Goal: Communication & Community: Share content

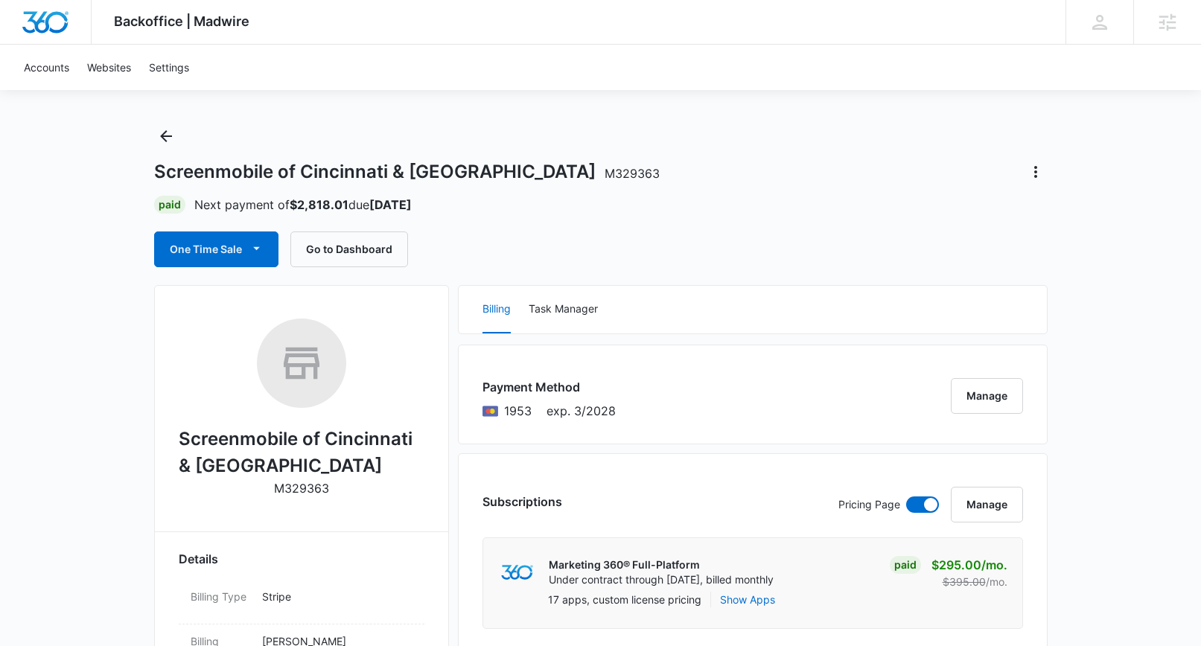
scroll to position [28, 0]
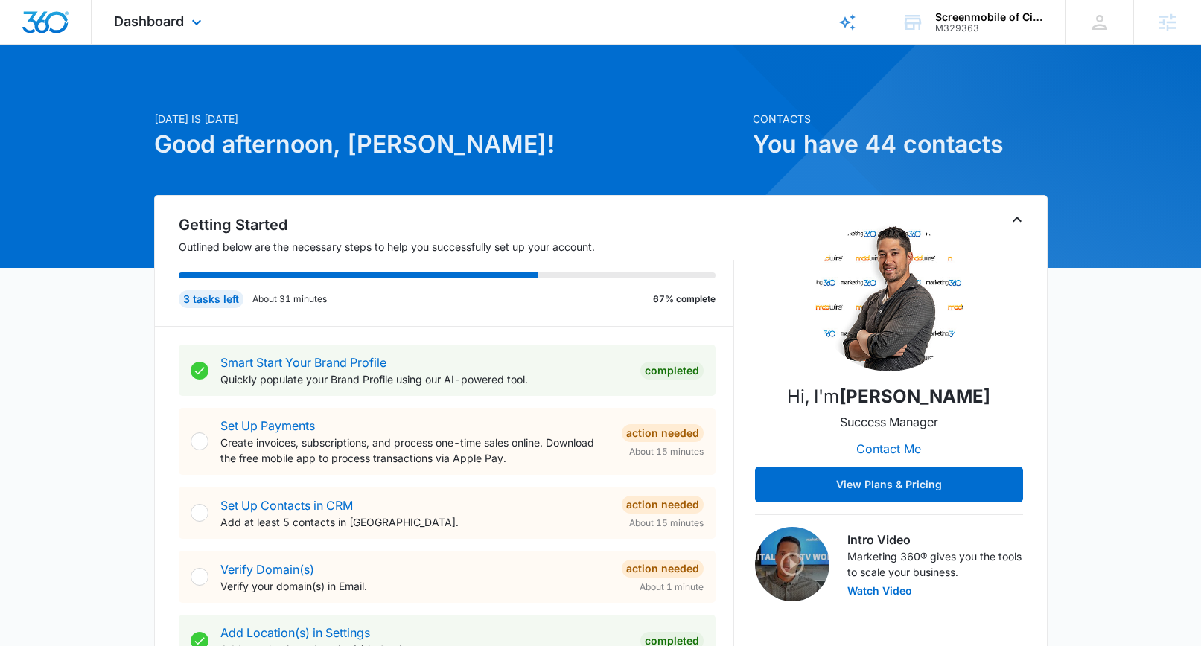
click at [186, 19] on div "Dashboard Apps Reputation Websites Forms CRM Email Social Shop Payments POS Con…" at bounding box center [160, 22] width 136 height 44
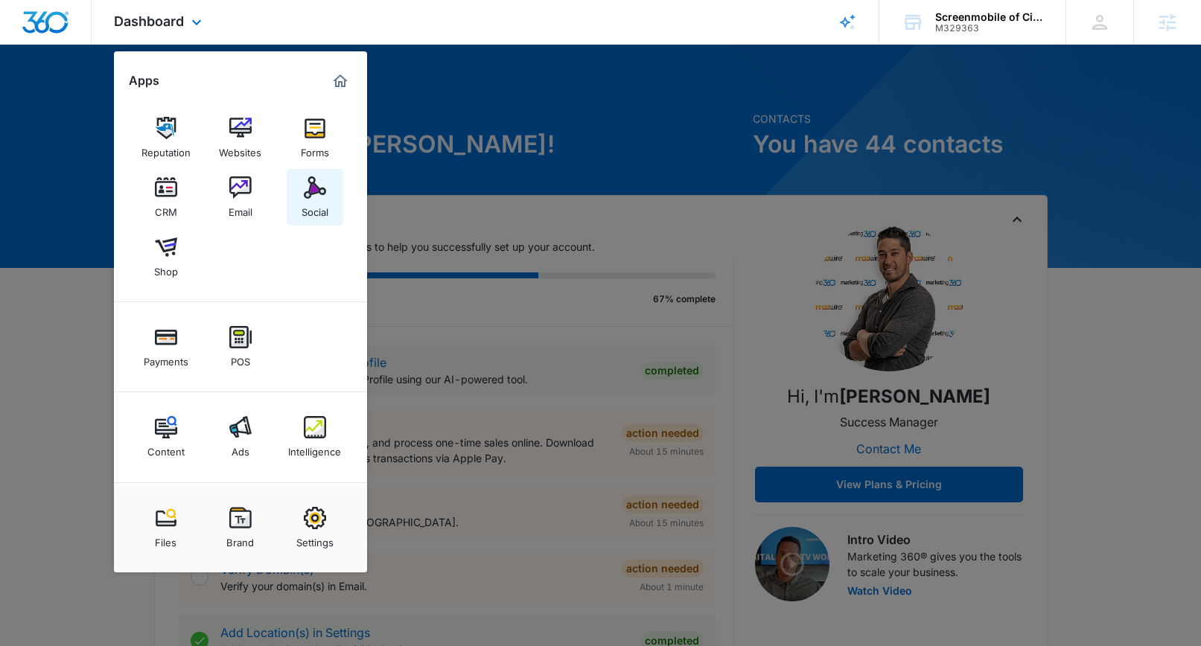
click at [303, 200] on div "Social" at bounding box center [314, 208] width 27 height 19
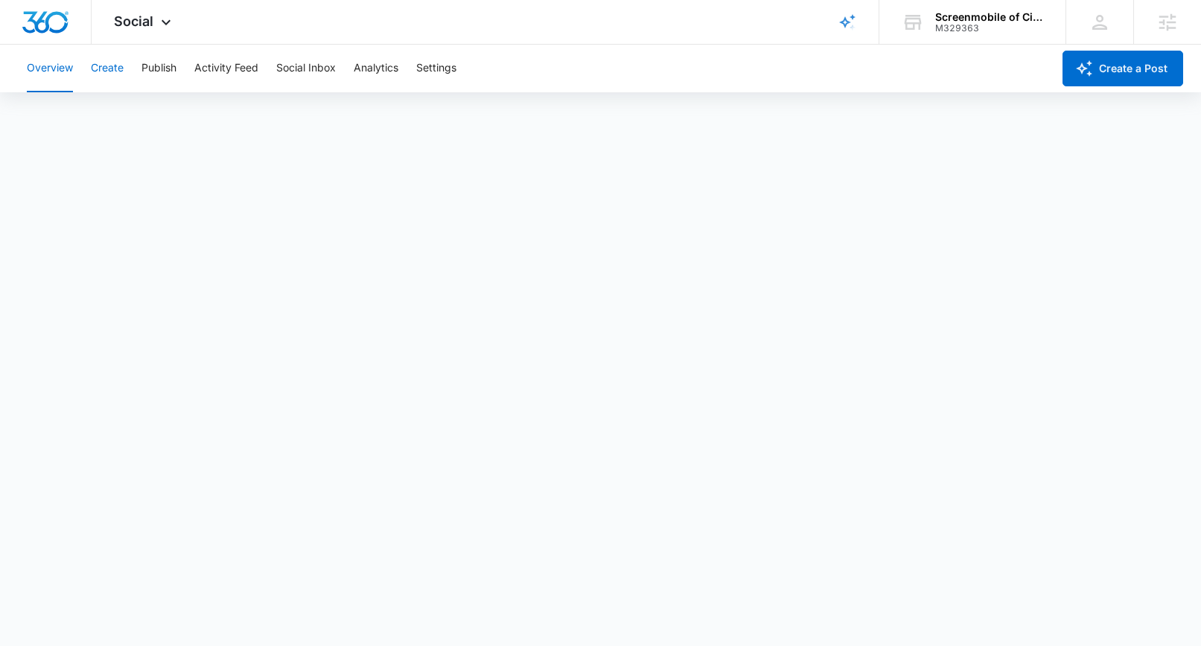
click at [116, 69] on button "Create" at bounding box center [107, 69] width 33 height 48
click at [153, 19] on div "Social Apps Reputation Websites Forms CRM Email Social Shop Payments POS Conten…" at bounding box center [145, 22] width 106 height 44
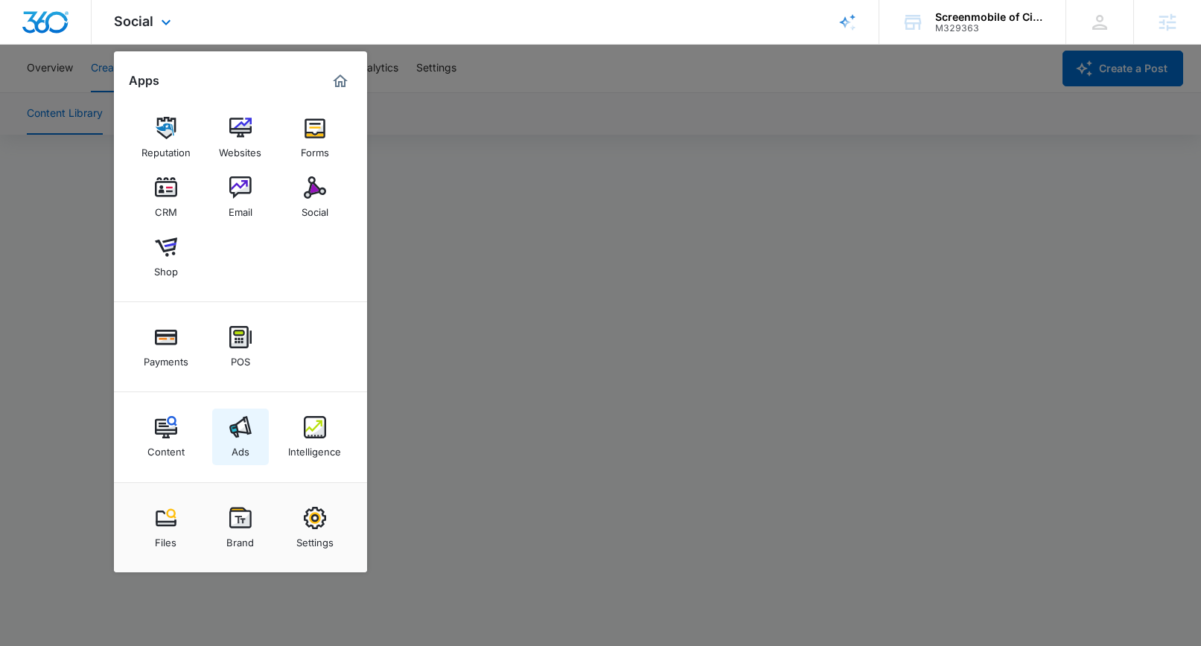
click at [236, 435] on img at bounding box center [240, 427] width 22 height 22
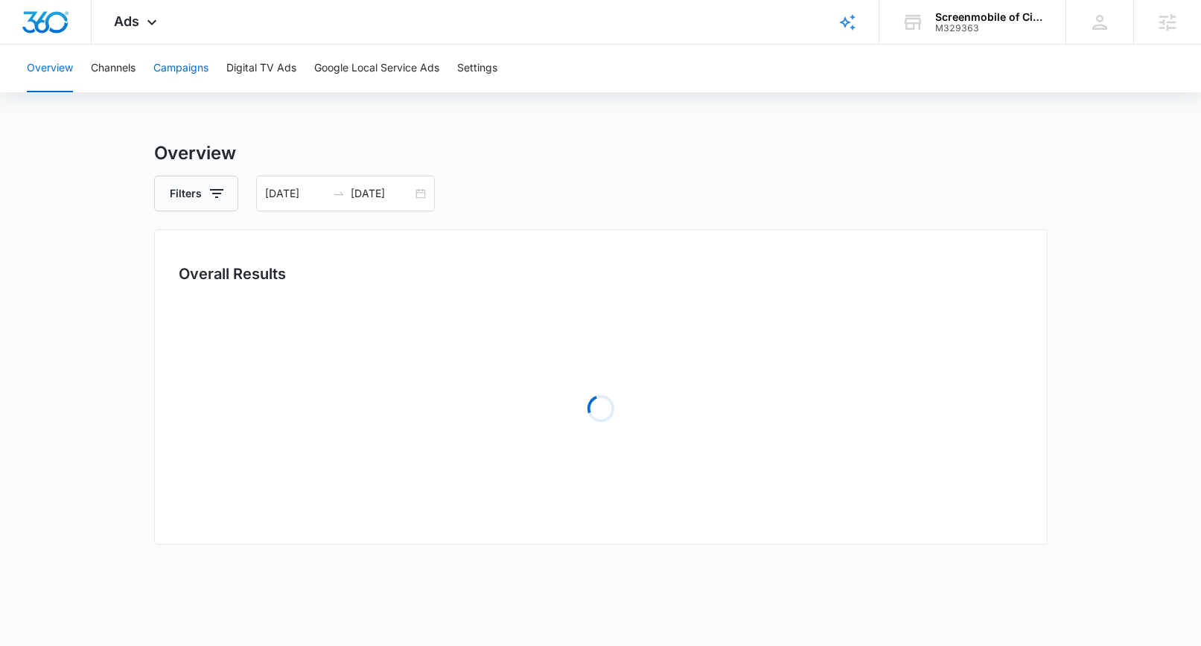
click at [179, 77] on button "Campaigns" at bounding box center [180, 69] width 55 height 48
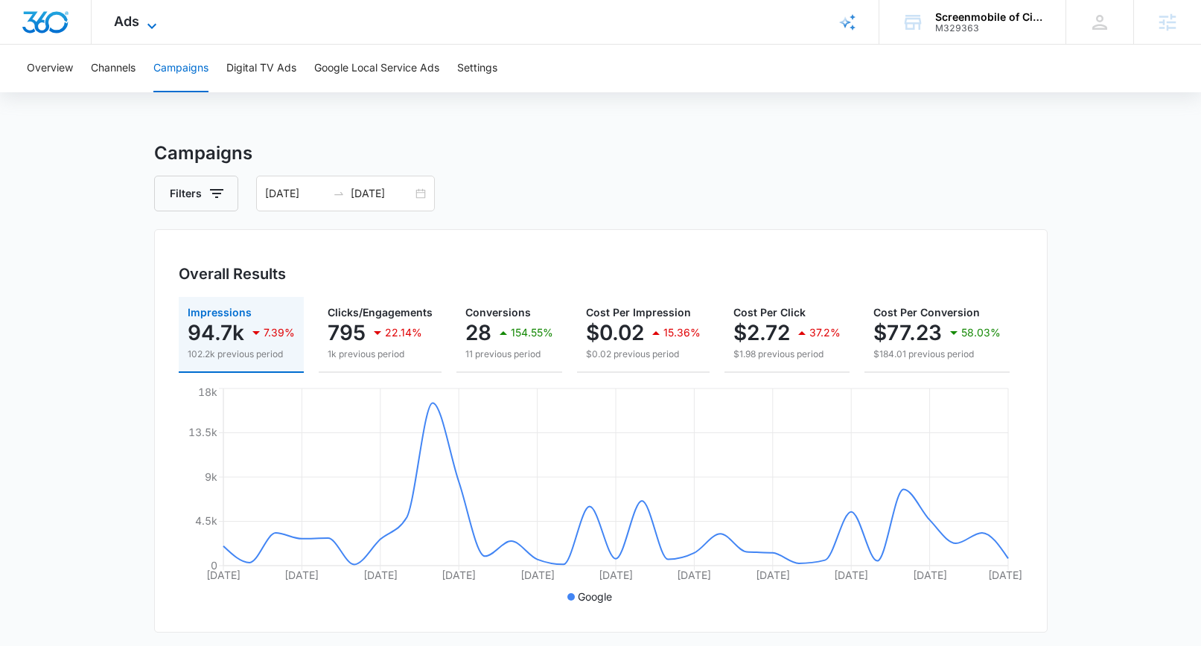
click at [144, 15] on div "Ads Apps Reputation Websites Forms CRM Email Social Shop Payments POS Content A…" at bounding box center [138, 22] width 92 height 44
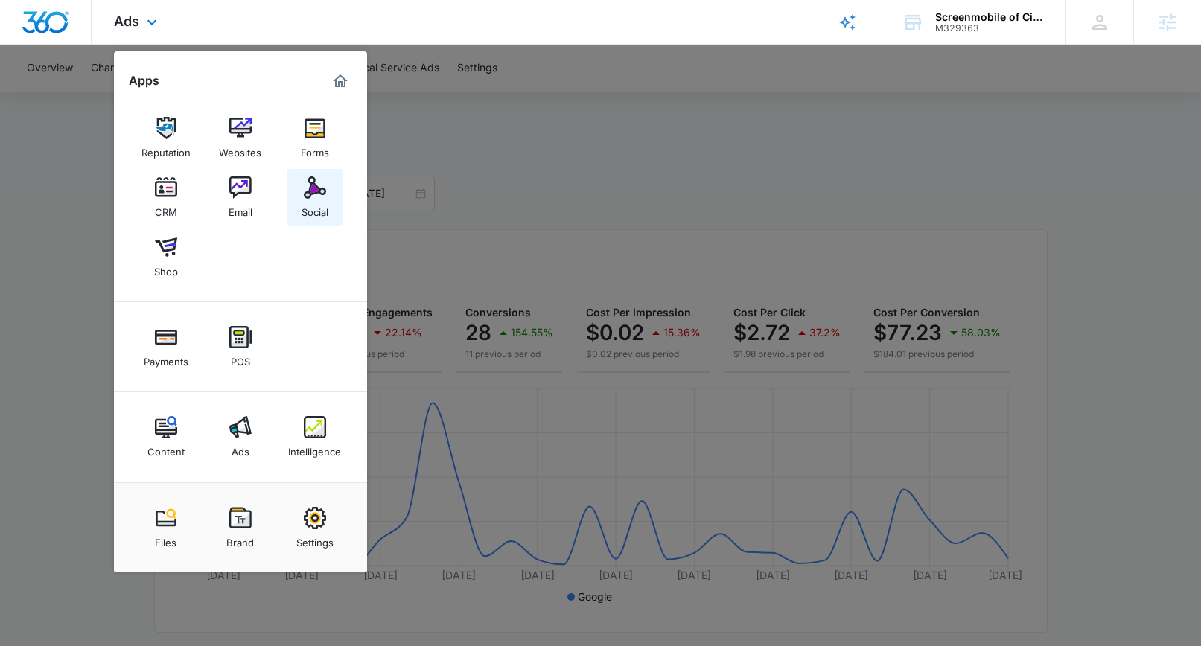
click at [307, 183] on img at bounding box center [315, 187] width 22 height 22
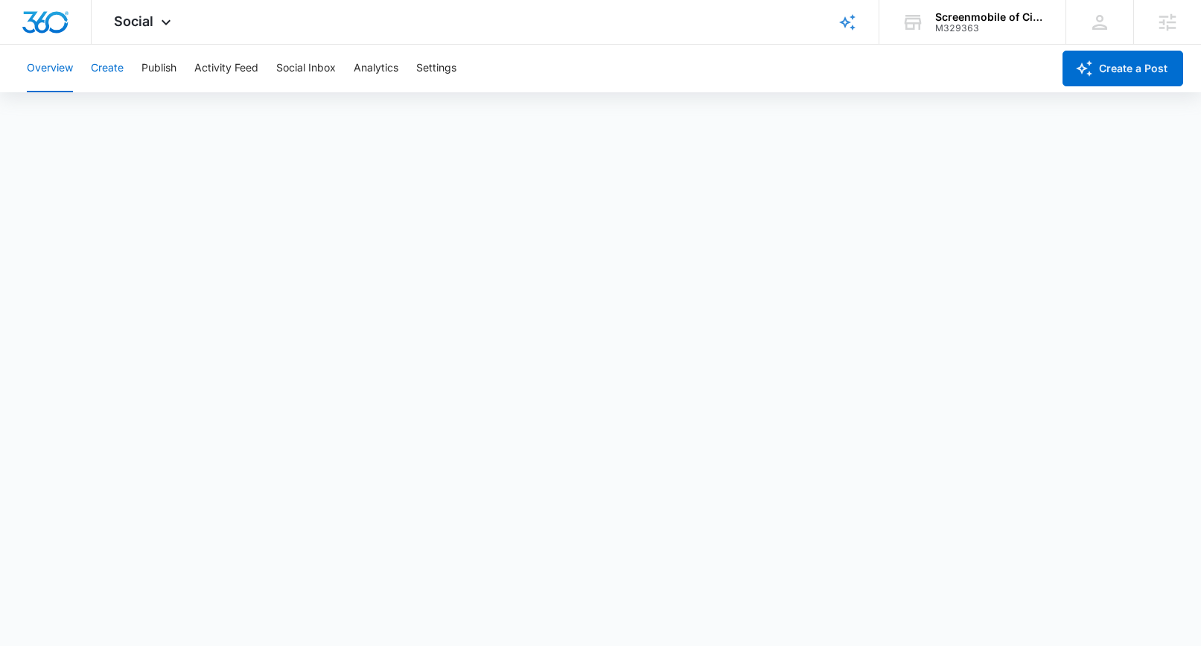
click at [103, 69] on button "Create" at bounding box center [107, 69] width 33 height 48
click at [154, 65] on button "Publish" at bounding box center [158, 69] width 35 height 48
click at [217, 69] on button "Activity Feed" at bounding box center [226, 69] width 64 height 48
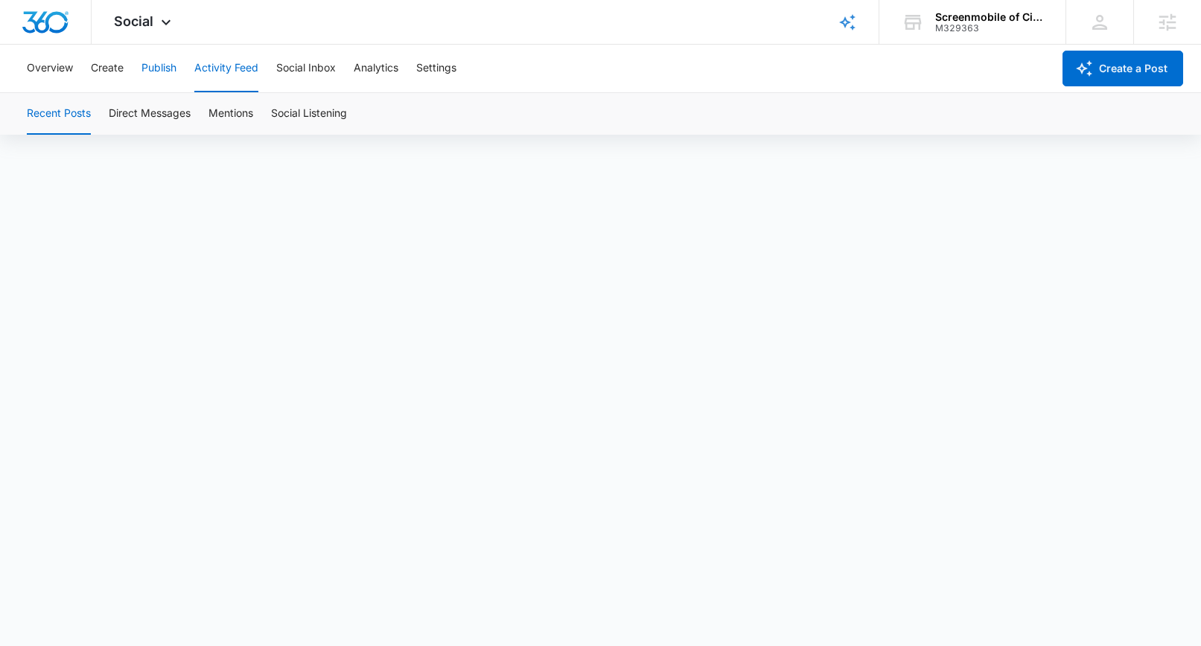
click at [163, 70] on button "Publish" at bounding box center [158, 69] width 35 height 48
click at [115, 68] on button "Create" at bounding box center [107, 69] width 33 height 48
click at [386, 66] on button "Analytics" at bounding box center [376, 69] width 45 height 48
click at [66, 65] on button "Overview" at bounding box center [50, 69] width 46 height 48
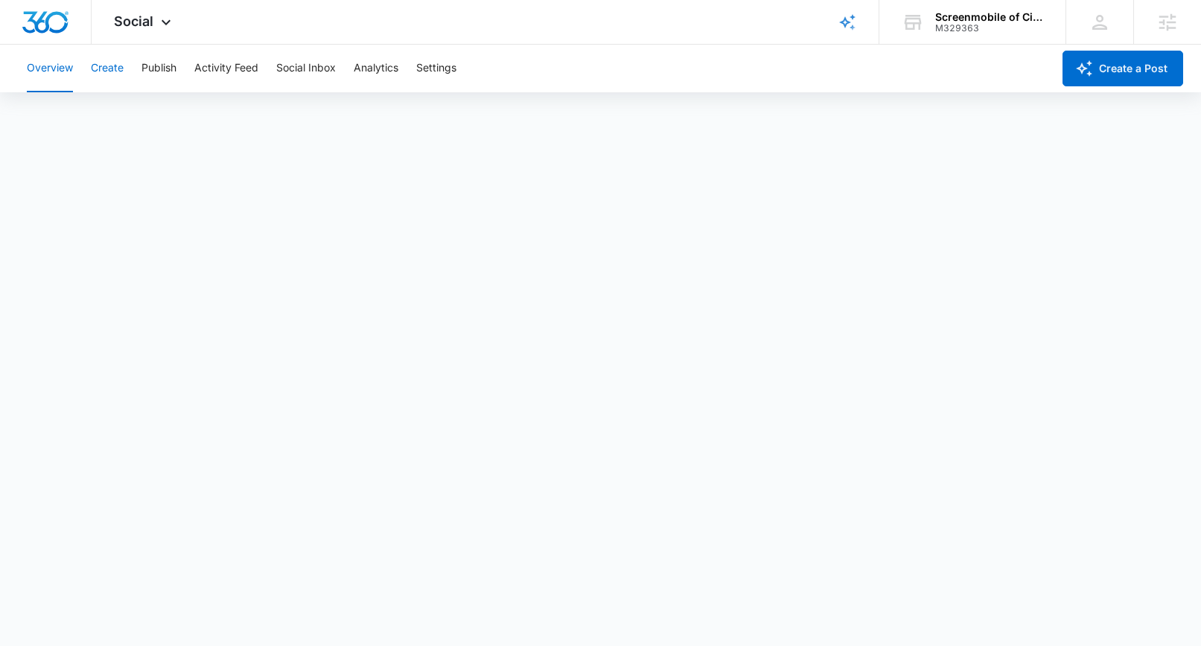
click at [101, 71] on button "Create" at bounding box center [107, 69] width 33 height 48
click at [157, 68] on button "Publish" at bounding box center [158, 69] width 35 height 48
click at [374, 62] on button "Analytics" at bounding box center [376, 69] width 45 height 48
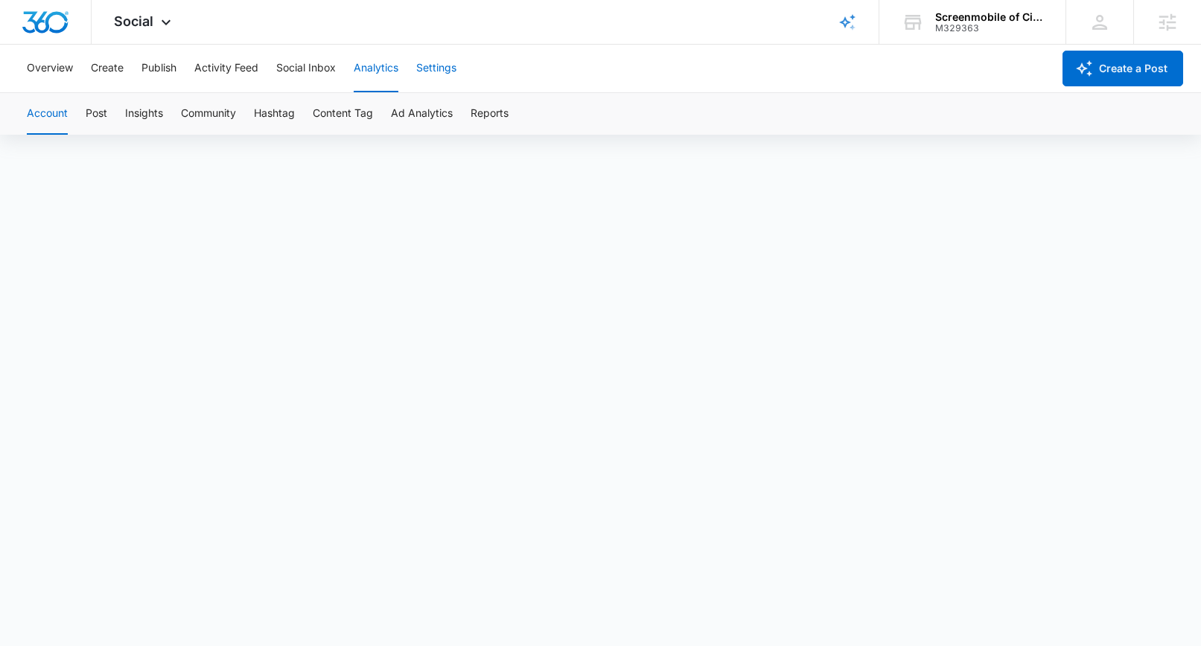
click at [445, 63] on button "Settings" at bounding box center [436, 69] width 40 height 48
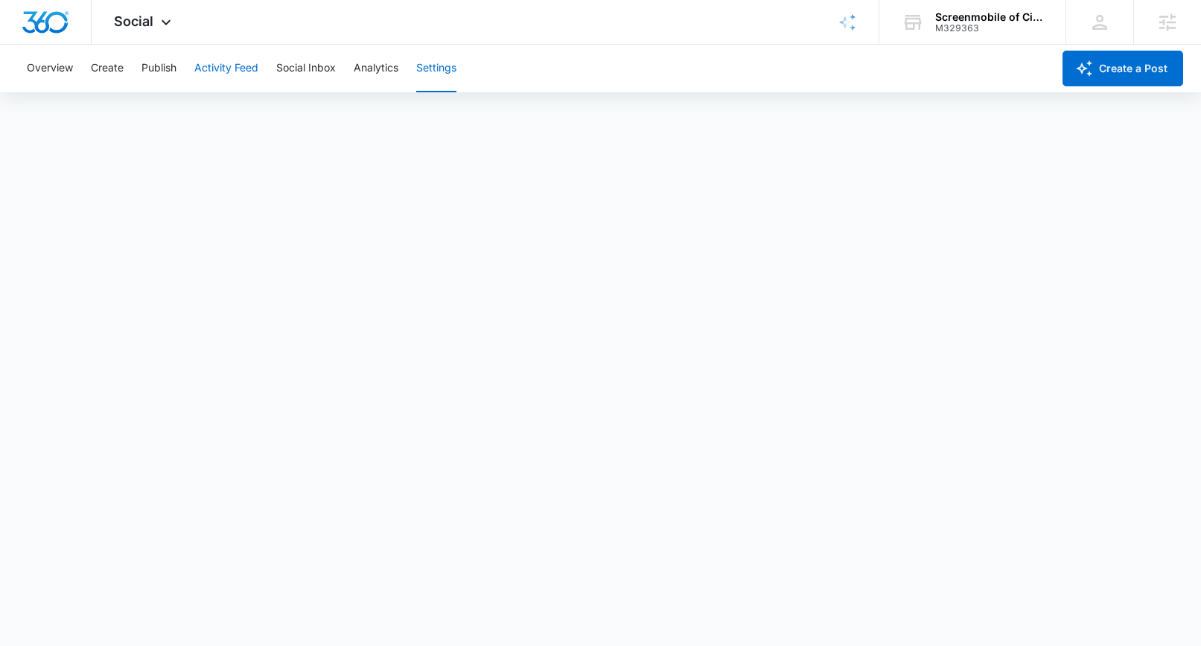
click at [226, 66] on button "Activity Feed" at bounding box center [226, 69] width 64 height 48
click at [164, 69] on button "Publish" at bounding box center [158, 69] width 35 height 48
click at [119, 113] on button "Schedules" at bounding box center [114, 114] width 51 height 42
click at [215, 73] on button "Activity Feed" at bounding box center [226, 69] width 64 height 48
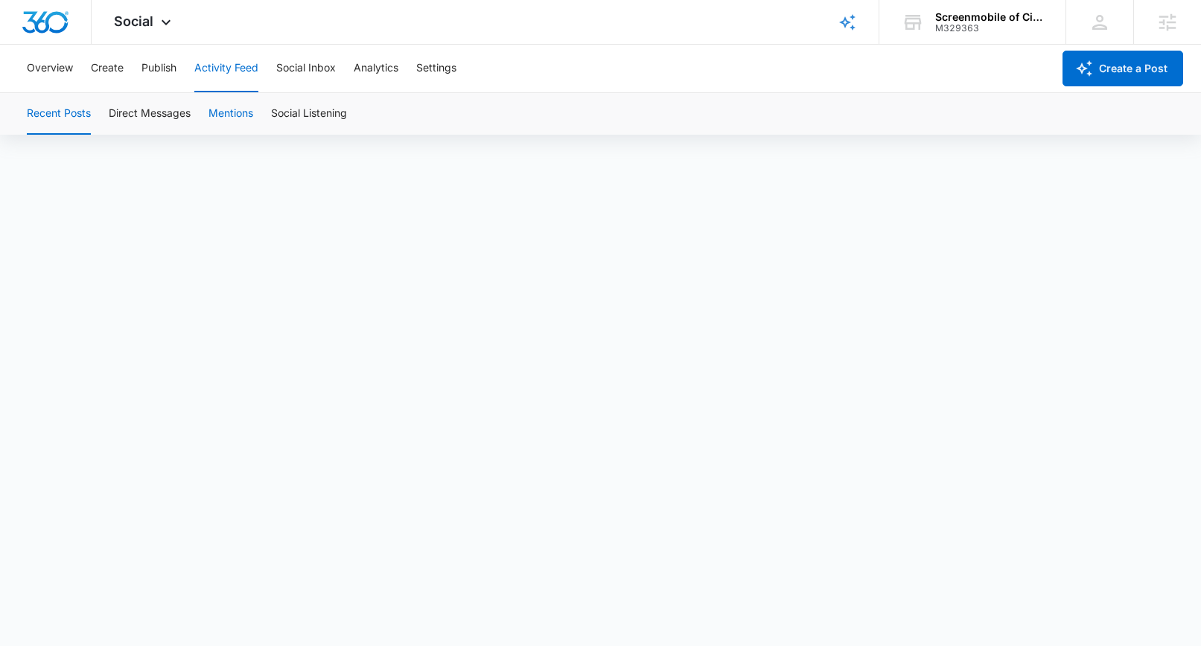
scroll to position [10, 0]
click at [153, 64] on button "Publish" at bounding box center [158, 69] width 35 height 48
click at [96, 75] on button "Create" at bounding box center [107, 69] width 33 height 48
click at [53, 65] on button "Overview" at bounding box center [50, 69] width 46 height 48
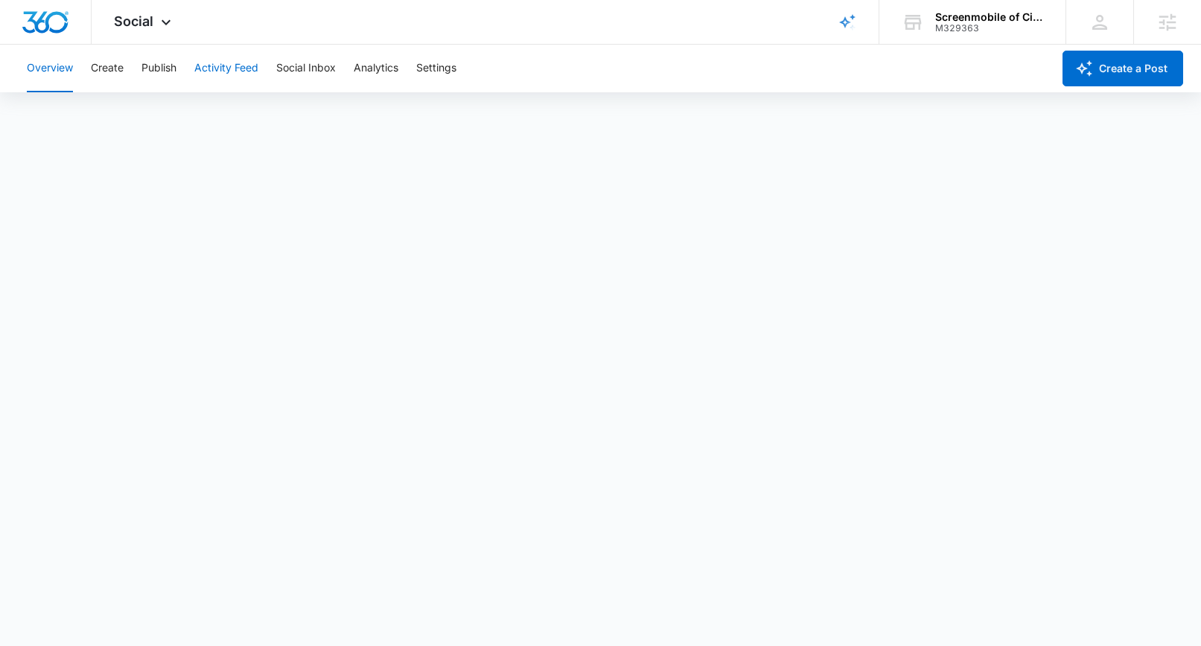
scroll to position [4, 0]
click at [117, 70] on button "Create" at bounding box center [107, 69] width 33 height 48
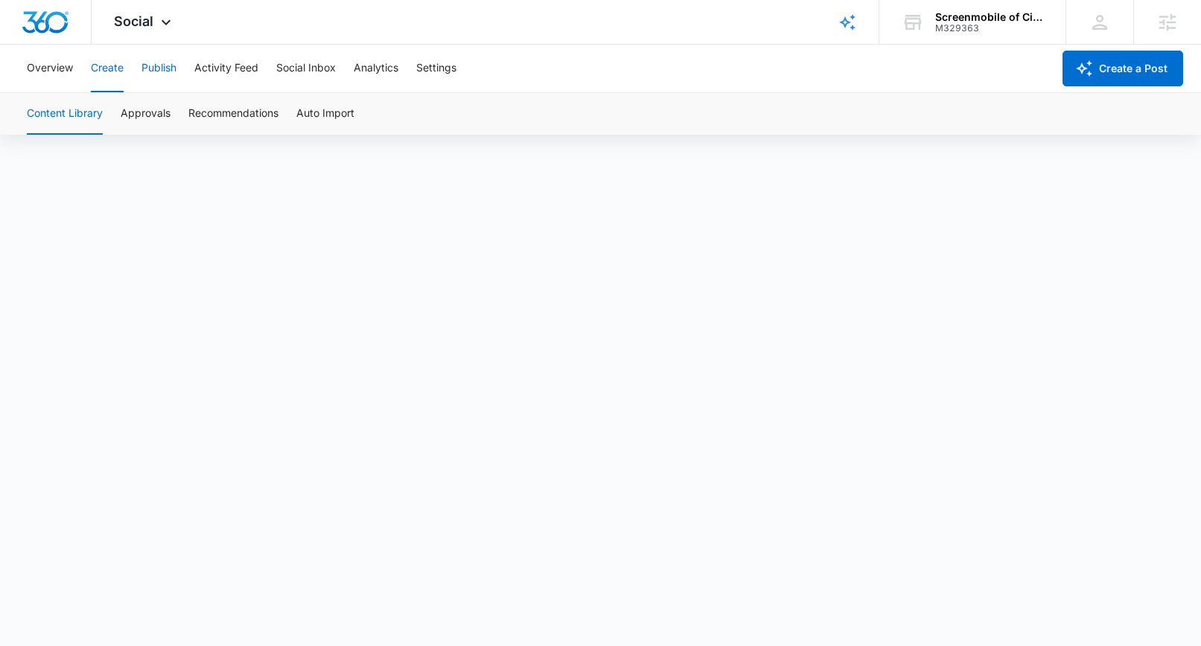
click at [170, 71] on button "Publish" at bounding box center [158, 69] width 35 height 48
click at [170, 68] on button "Publish" at bounding box center [158, 69] width 35 height 48
click at [962, 23] on div "M315934" at bounding box center [989, 28] width 109 height 10
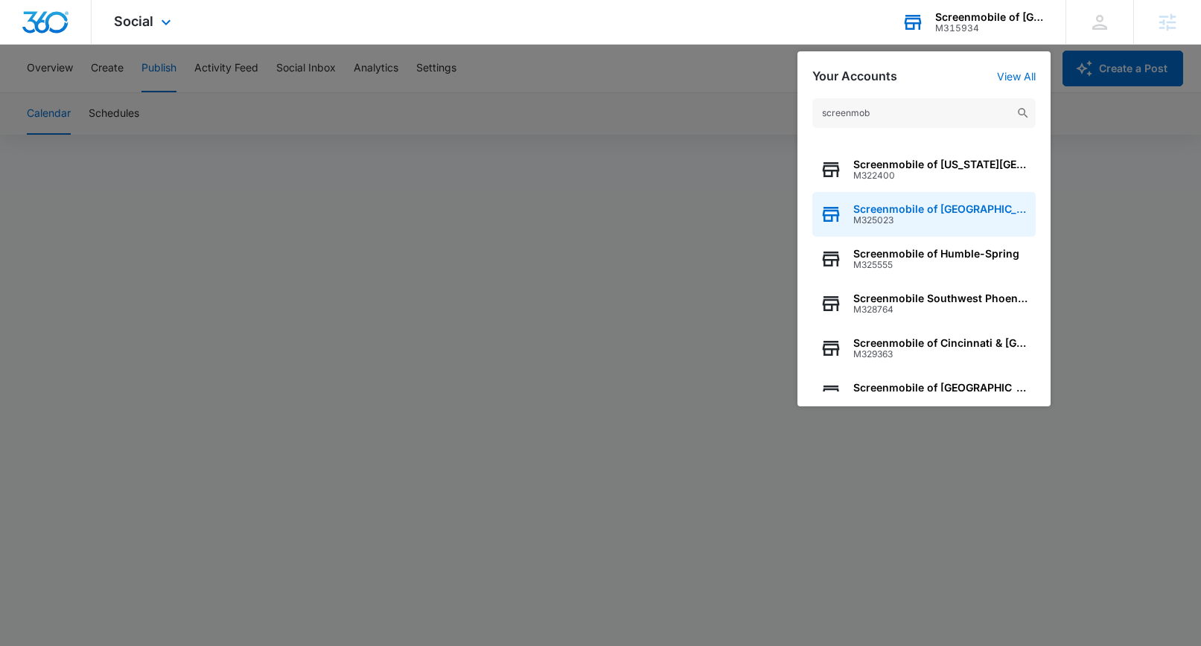
scroll to position [123, 0]
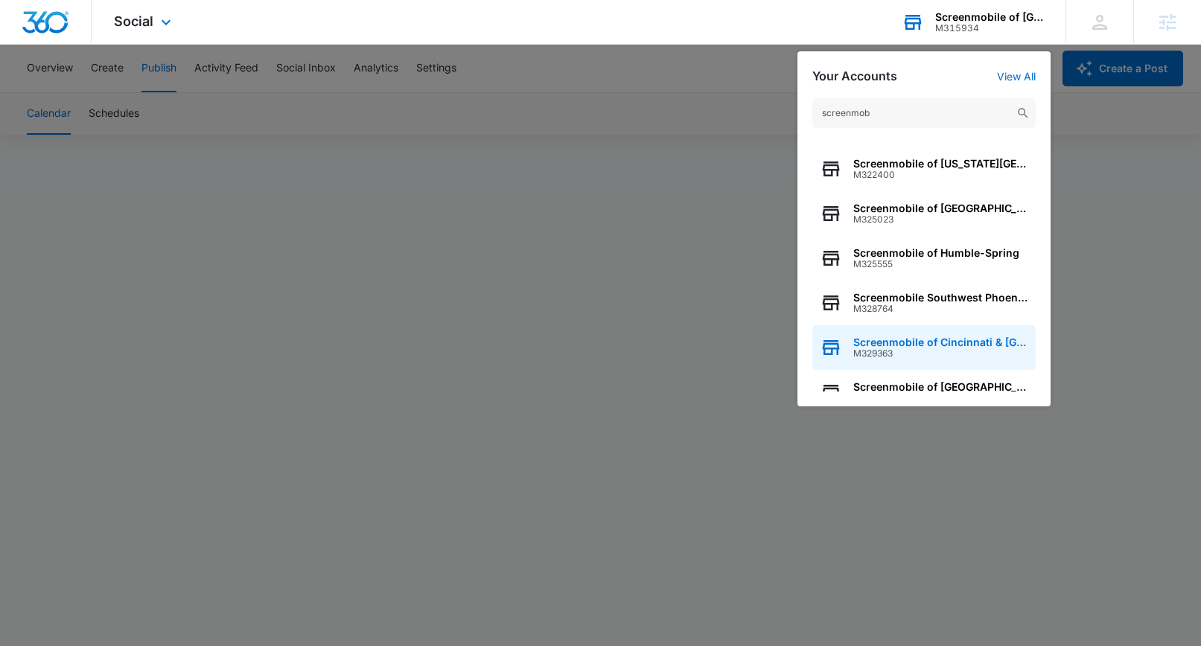
type input "screenmob"
click at [905, 345] on span "Screenmobile of Cincinnati & [GEOGRAPHIC_DATA]" at bounding box center [940, 342] width 175 height 12
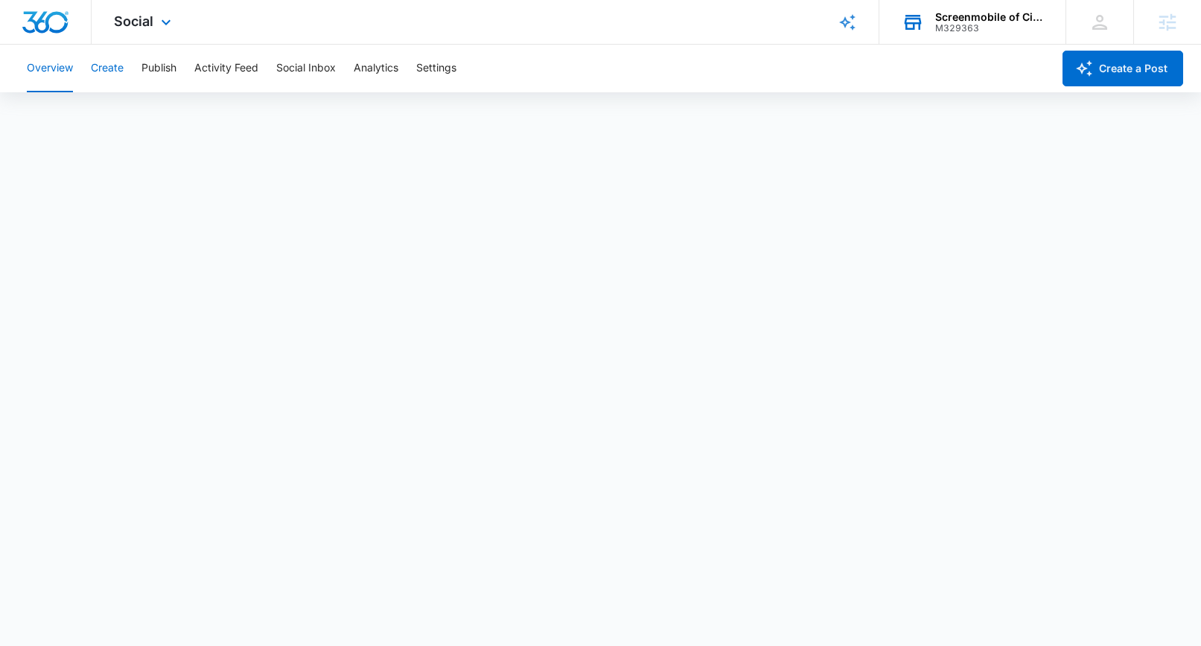
click at [110, 65] on button "Create" at bounding box center [107, 69] width 33 height 48
